Goal: Information Seeking & Learning: Learn about a topic

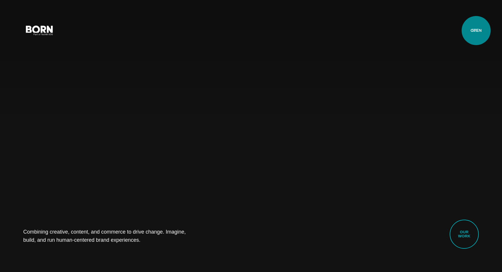
click at [476, 31] on button "Primary Menu" at bounding box center [475, 30] width 14 height 12
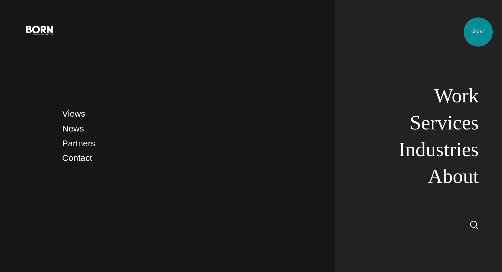
click at [478, 32] on button "Primary Menu" at bounding box center [475, 30] width 14 height 12
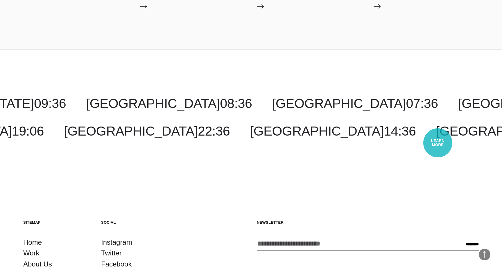
scroll to position [1866, 0]
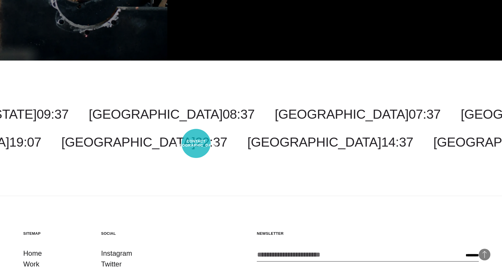
scroll to position [1843, 0]
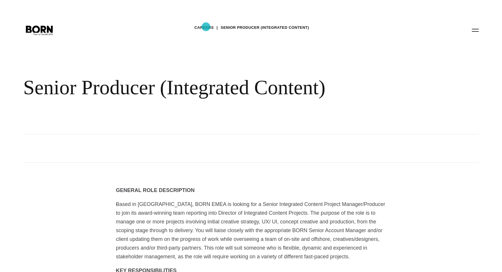
click at [206, 26] on link "Careers" at bounding box center [203, 27] width 19 height 9
click at [476, 31] on button "Primary Menu" at bounding box center [475, 30] width 14 height 12
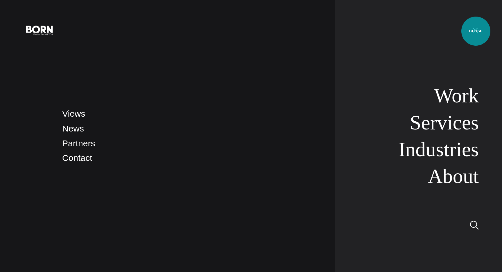
click at [476, 31] on button "Primary Menu" at bounding box center [475, 30] width 14 height 12
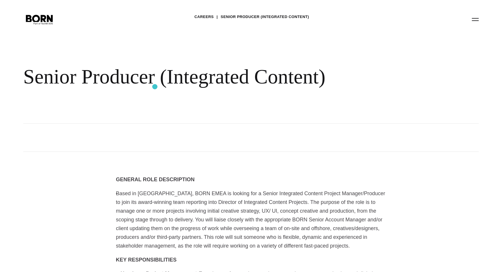
scroll to position [10, 0]
click at [208, 17] on link "Careers" at bounding box center [203, 17] width 19 height 9
